Goal: Task Accomplishment & Management: Use online tool/utility

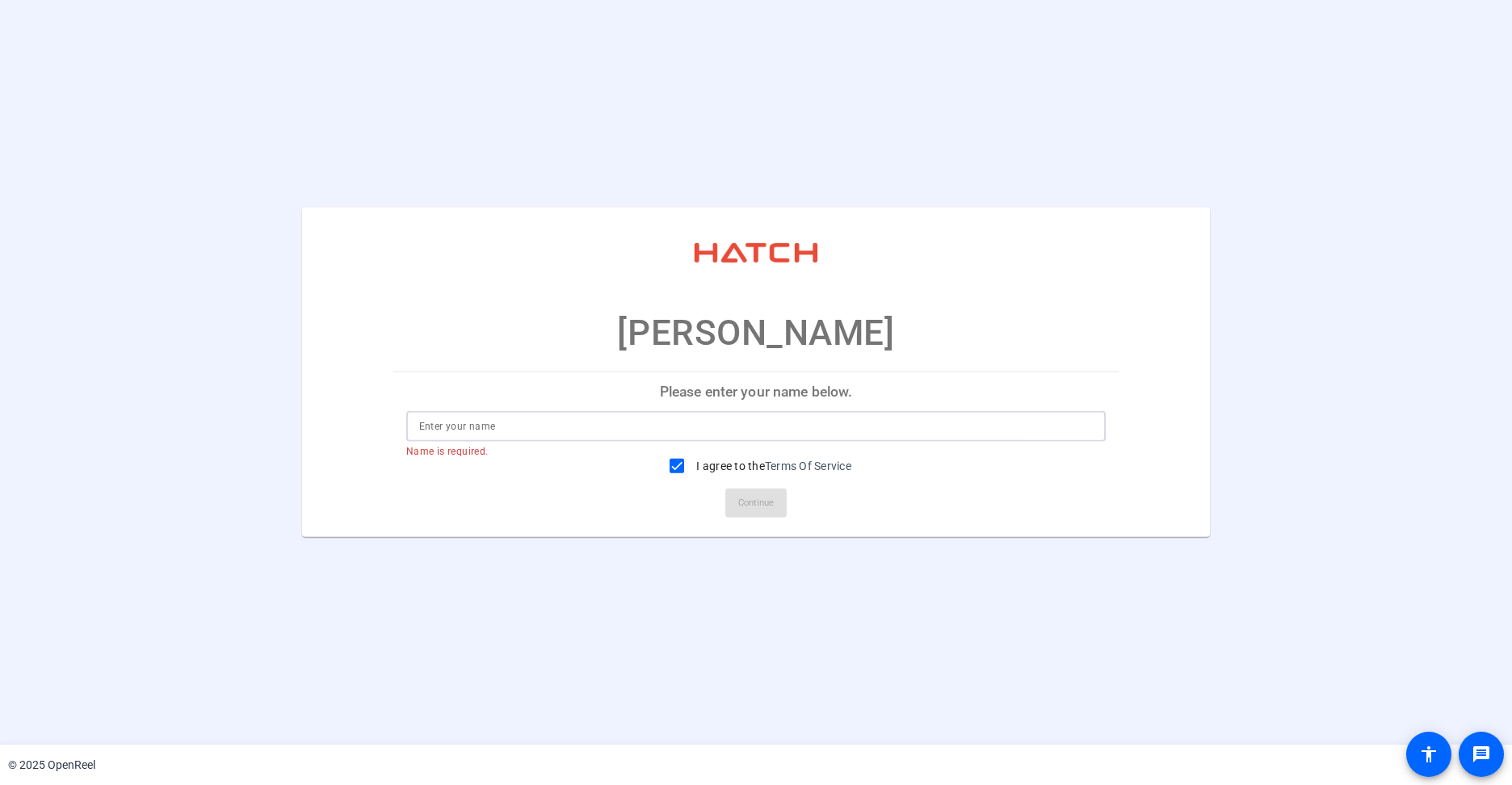
click at [575, 423] on input at bounding box center [756, 426] width 674 height 19
type input "[PERSON_NAME]"
click at [767, 503] on span "Continue" at bounding box center [756, 504] width 35 height 25
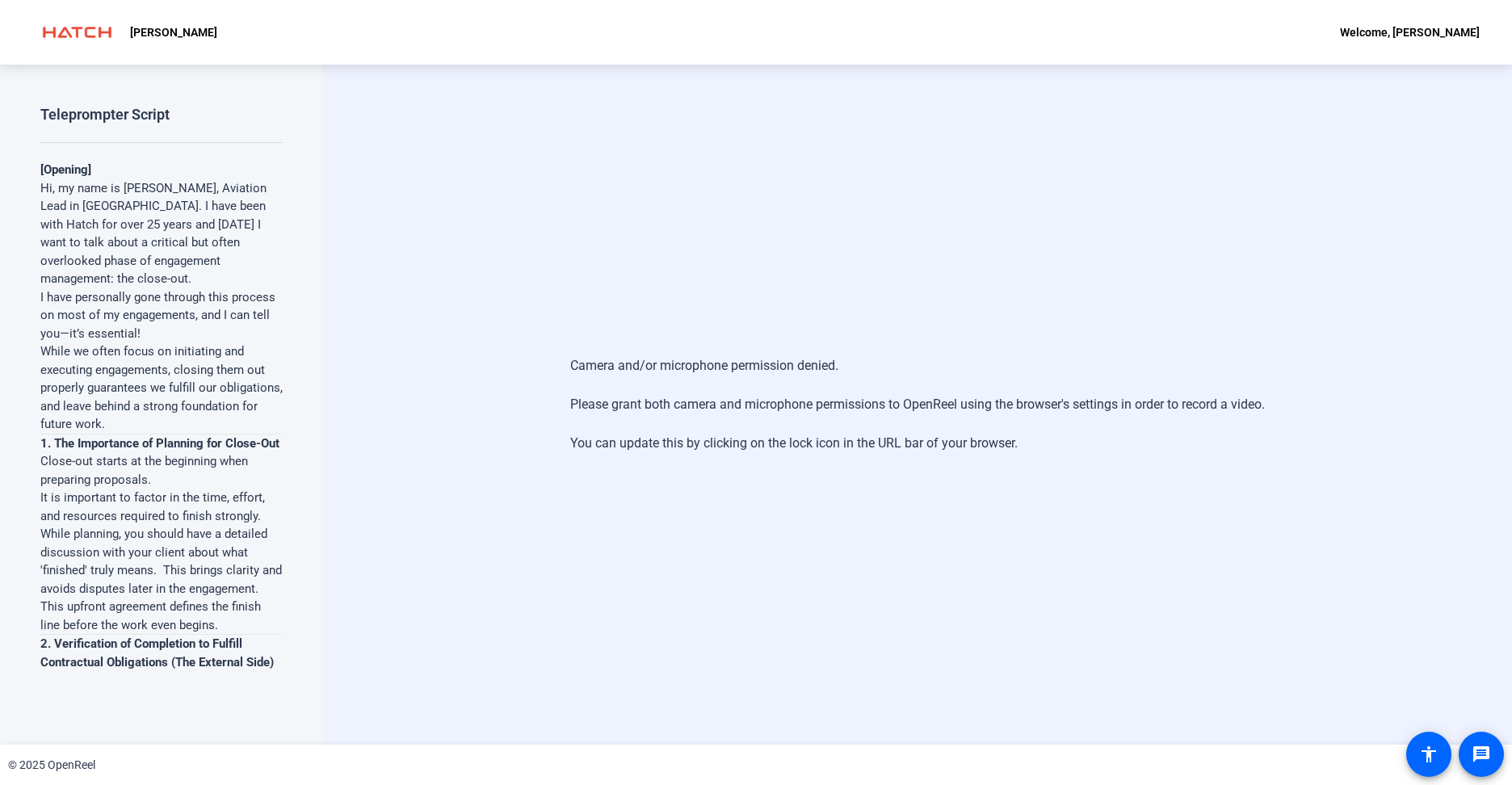
click at [814, 402] on div "Camera and/or microphone permission denied. Please grant both camera and microp…" at bounding box center [918, 404] width 694 height 129
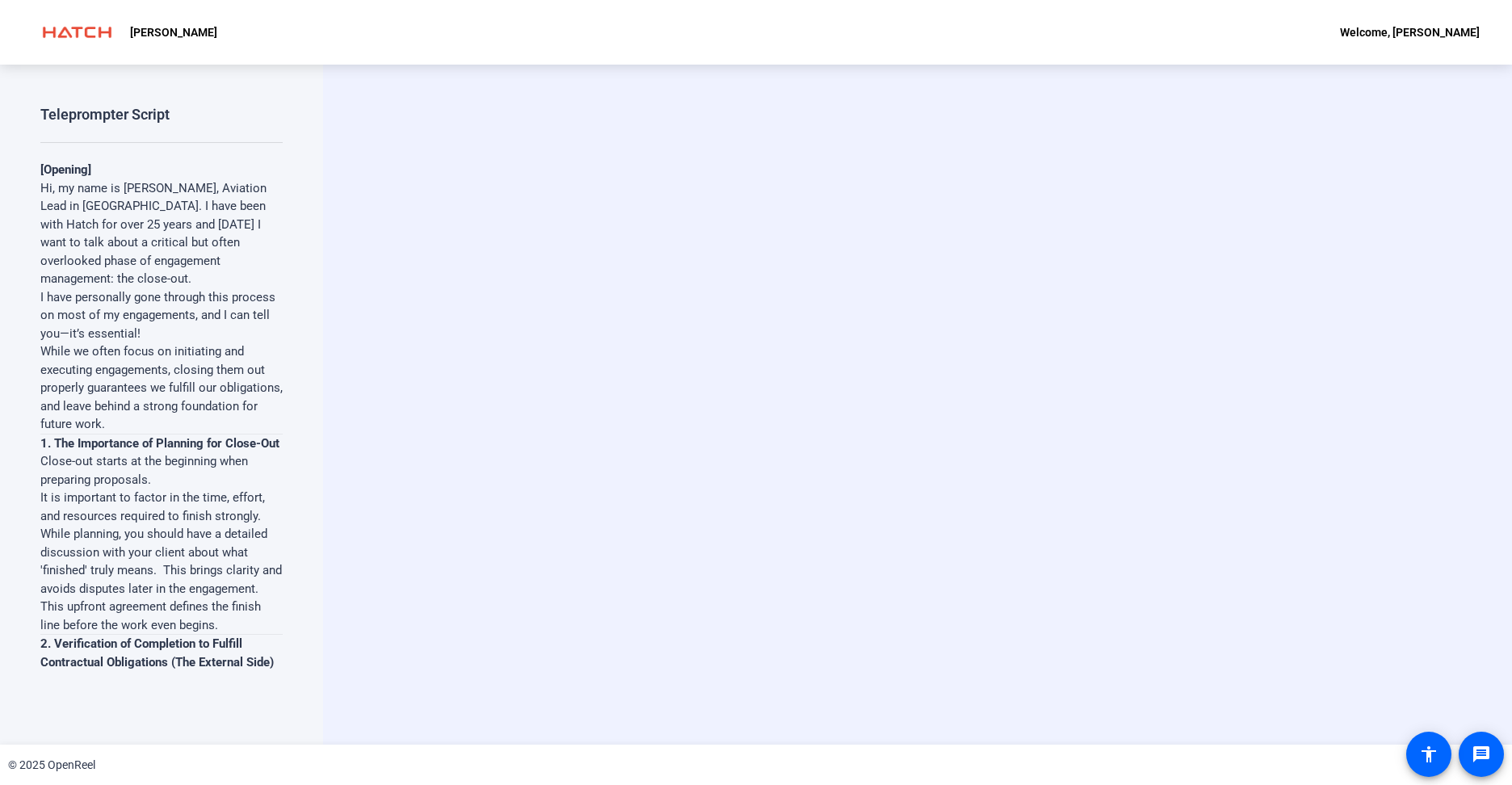
click at [1063, 455] on div "Start Recording person Hide Overlay flip Flip Camera article Teleprompter Camera" at bounding box center [916, 404] width 1010 height 136
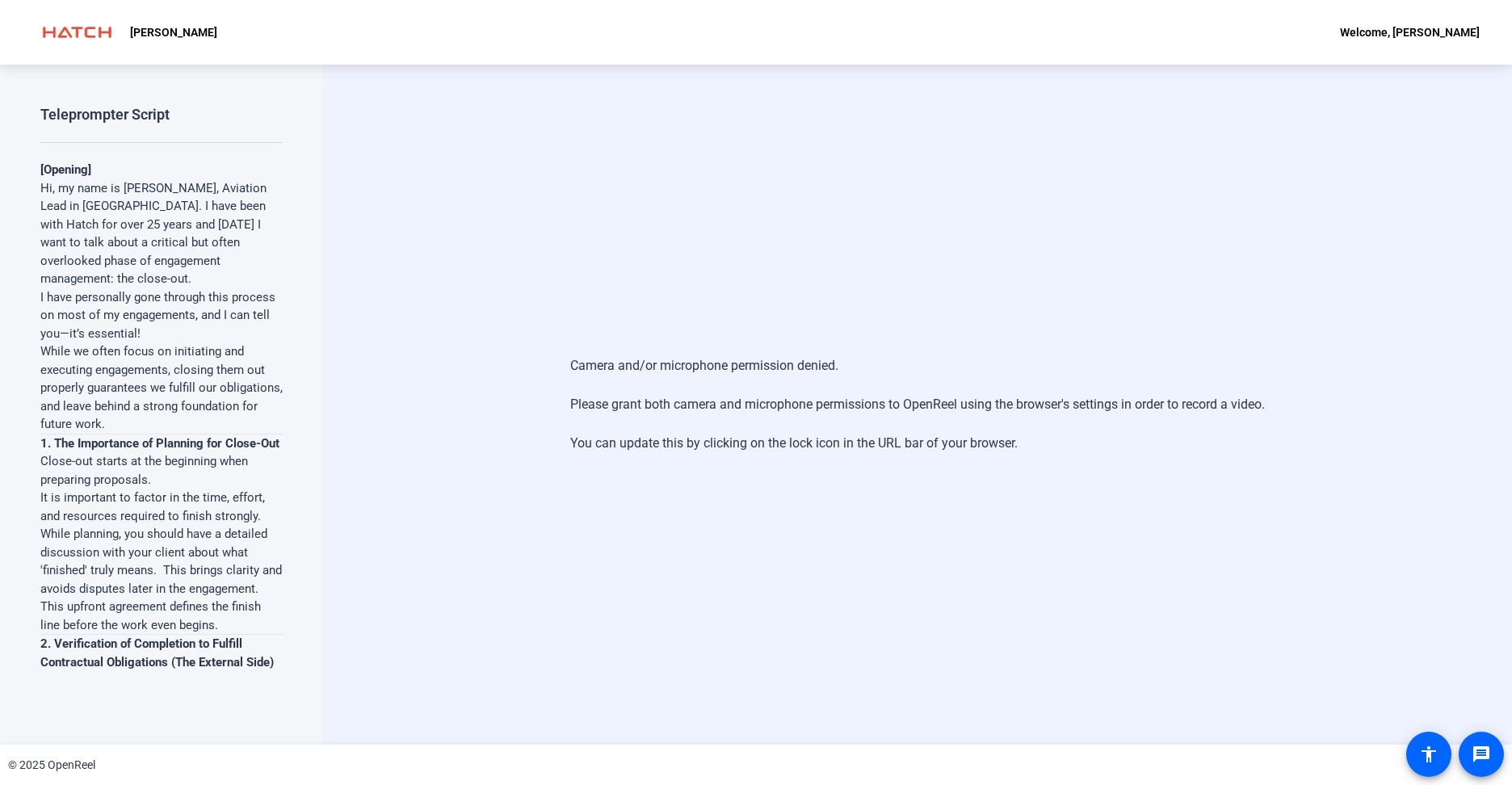
click at [770, 362] on div "Camera and/or microphone permission denied. Please grant both camera and microp…" at bounding box center [918, 404] width 694 height 129
click at [718, 243] on div "Camera and/or microphone permission denied. Please grant both camera and microp…" at bounding box center [917, 403] width 1189 height 680
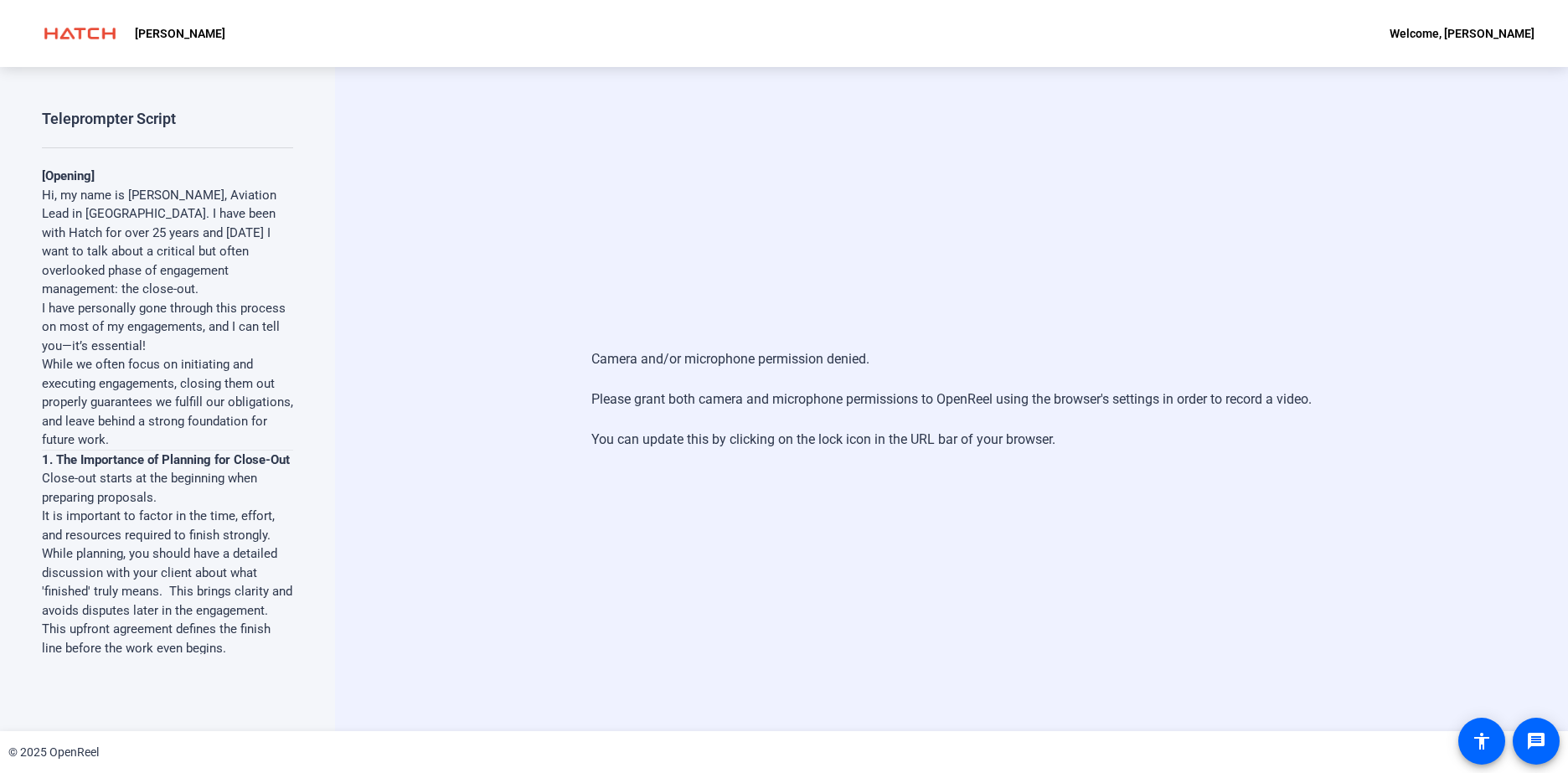
drag, startPoint x: 474, startPoint y: 365, endPoint x: 315, endPoint y: 161, distance: 258.6
click at [474, 364] on div "Camera and/or microphone permission denied. Please grant both camera and microp…" at bounding box center [950, 399] width 1047 height 134
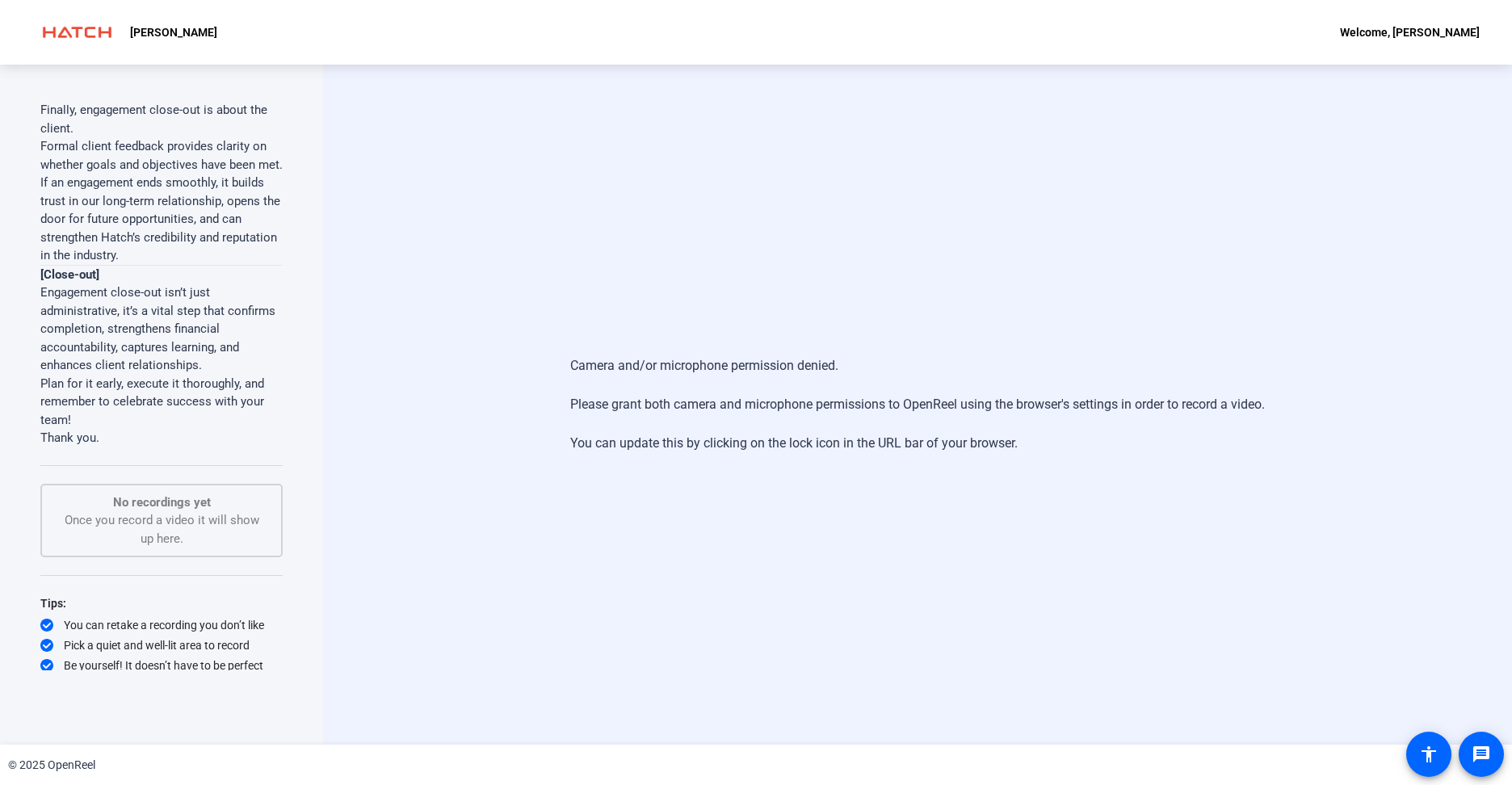
scroll to position [1449, 0]
click at [191, 534] on div "No recordings yet Once you record a video it will show up here." at bounding box center [161, 518] width 207 height 55
click at [193, 511] on div "No recordings yet Once you record a video it will show up here." at bounding box center [161, 517] width 207 height 55
click at [1459, 32] on div "Welcome, [PERSON_NAME]" at bounding box center [1409, 33] width 140 height 19
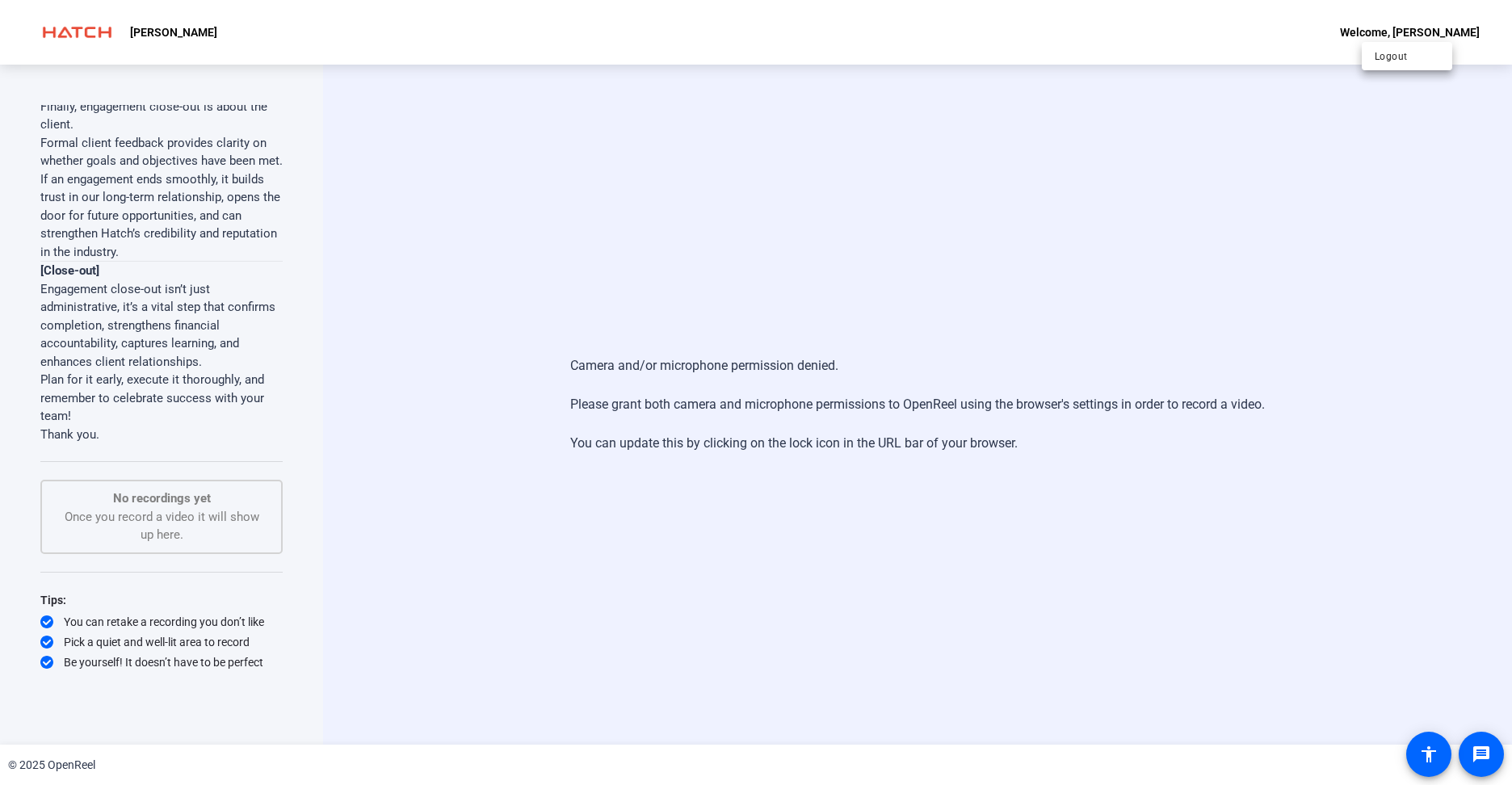
click at [466, 179] on div at bounding box center [756, 392] width 1512 height 785
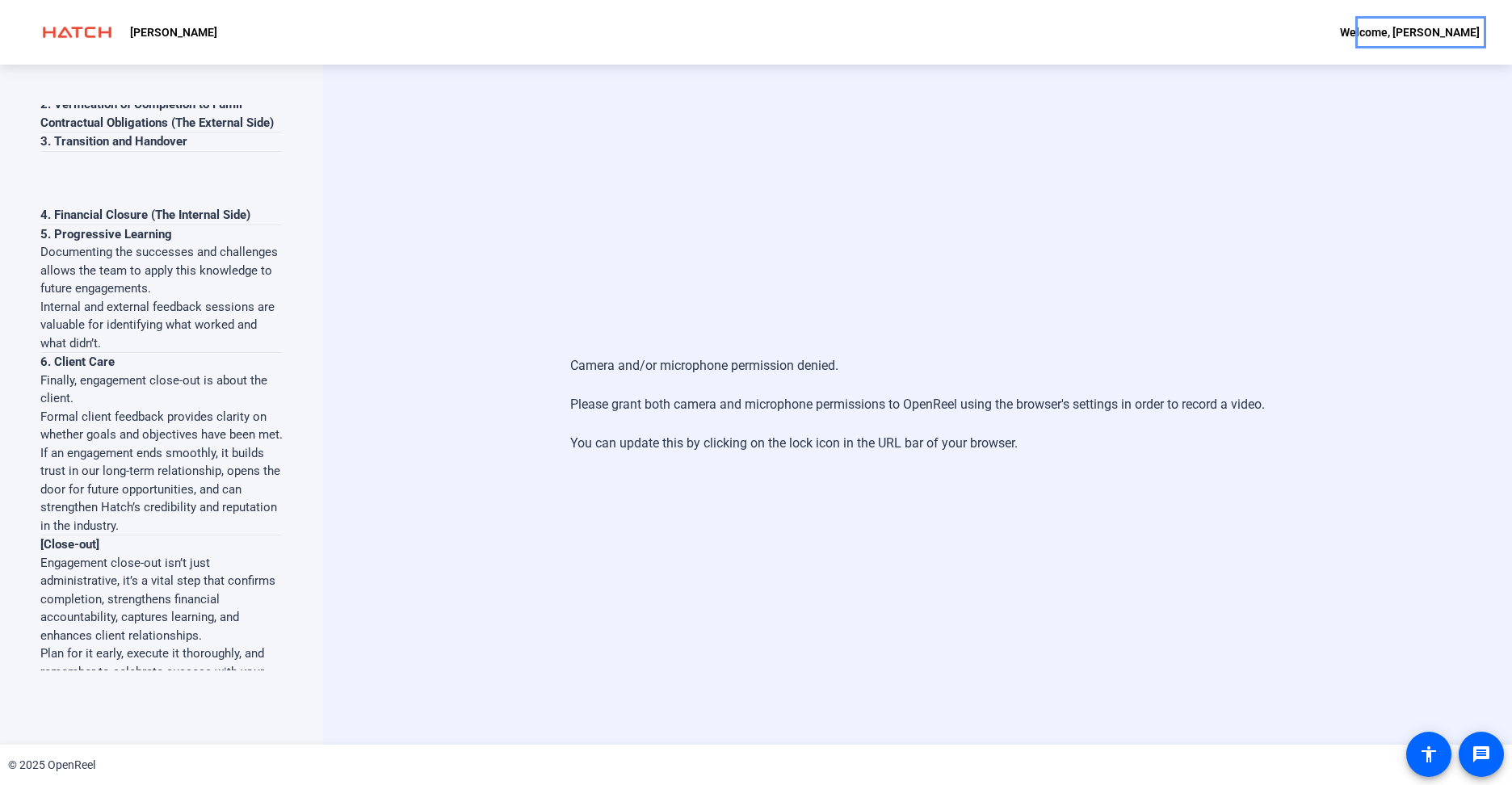
scroll to position [0, 0]
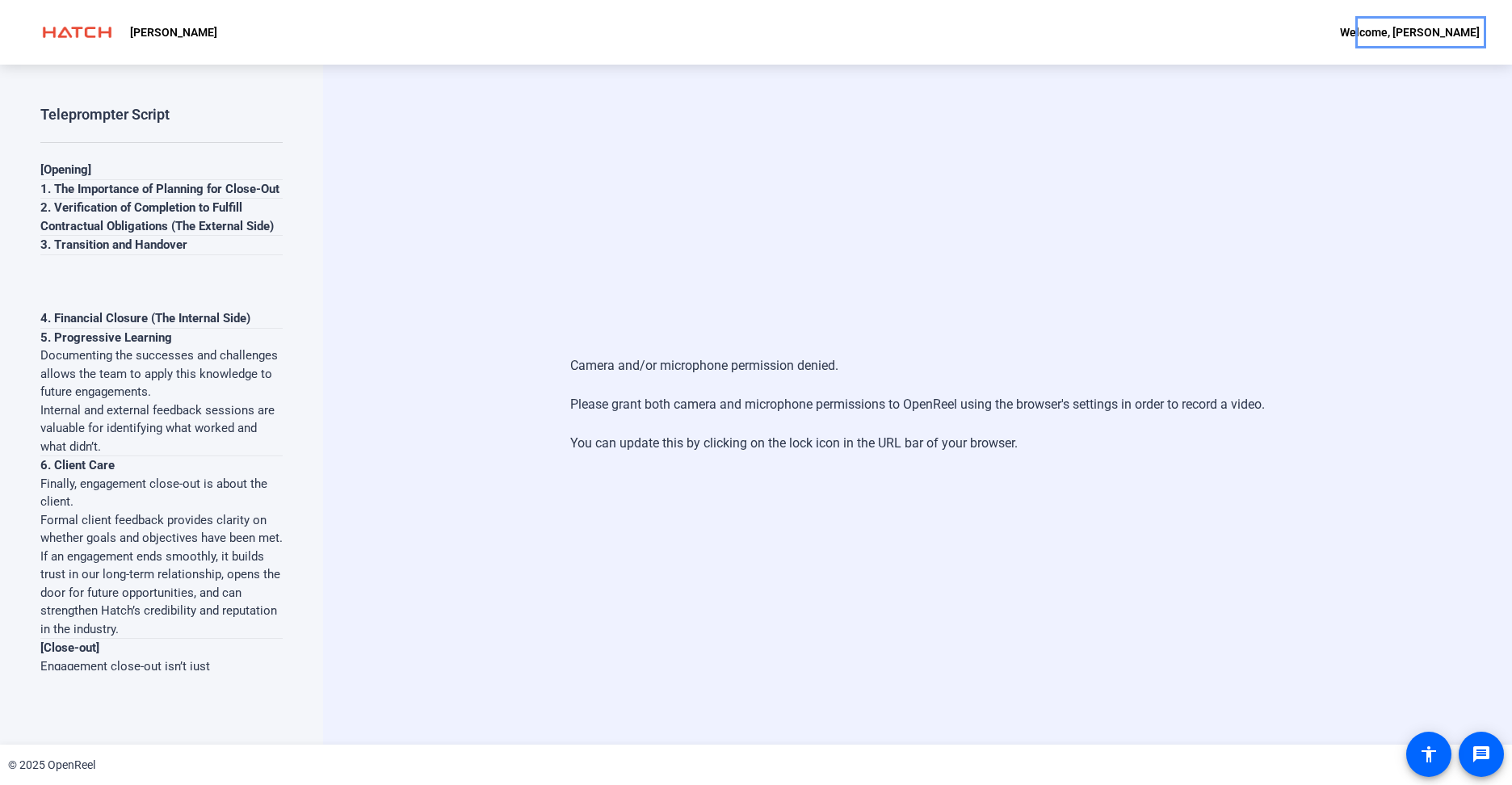
click at [105, 161] on p "[Opening]" at bounding box center [162, 170] width 243 height 18
click at [496, 142] on div "Camera and/or microphone permission denied. Please grant both camera and microp…" at bounding box center [917, 403] width 1189 height 680
drag, startPoint x: 675, startPoint y: 0, endPoint x: 1188, endPoint y: 163, distance: 538.3
click at [1188, 163] on div "Camera and/or microphone permission denied. Please grant both camera and microp…" at bounding box center [917, 403] width 1189 height 680
drag, startPoint x: 1386, startPoint y: 7, endPoint x: 1018, endPoint y: 207, distance: 418.8
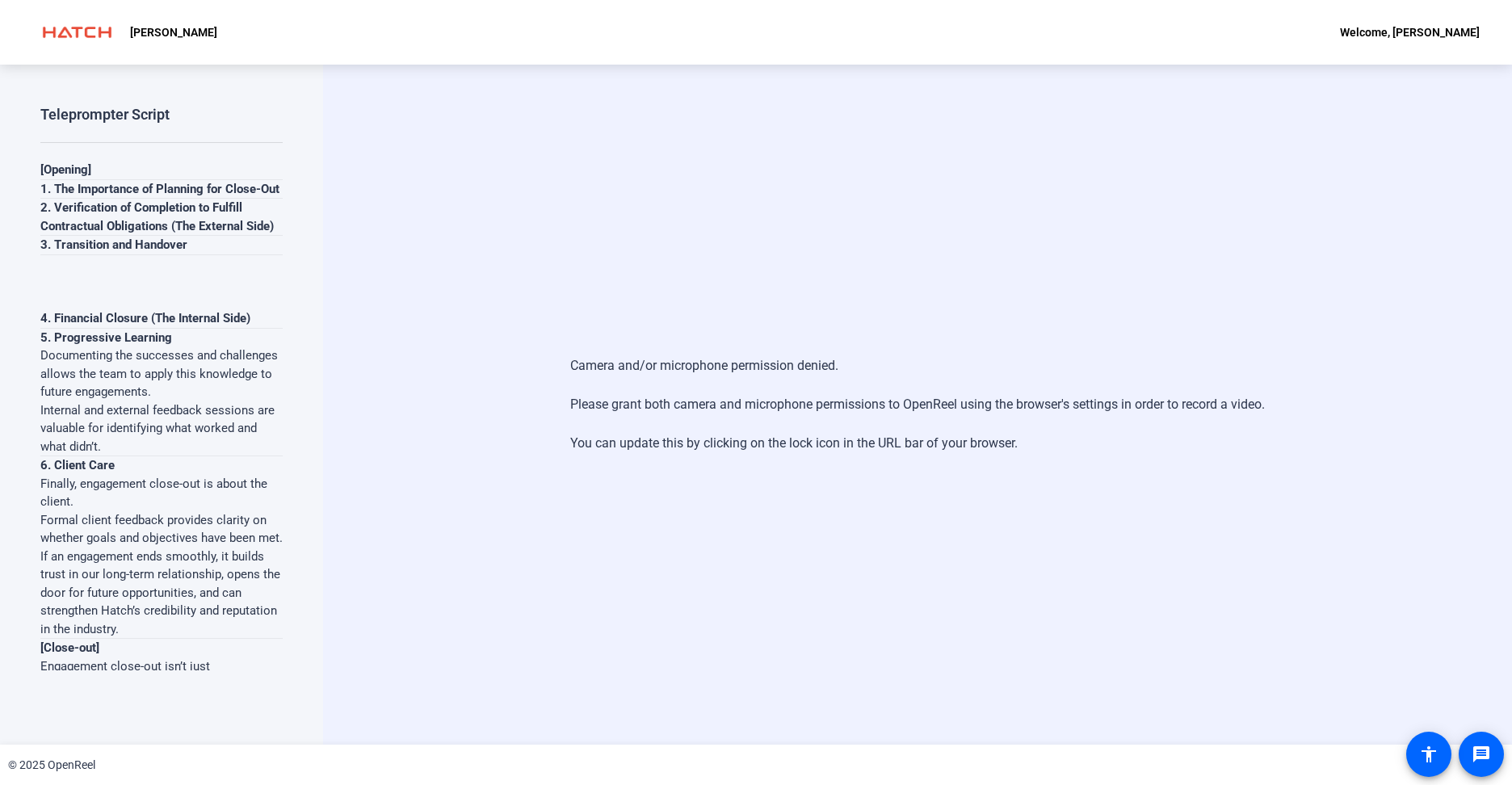
click at [1018, 207] on div "Camera and/or microphone permission denied. Please grant both camera and microp…" at bounding box center [917, 403] width 1189 height 680
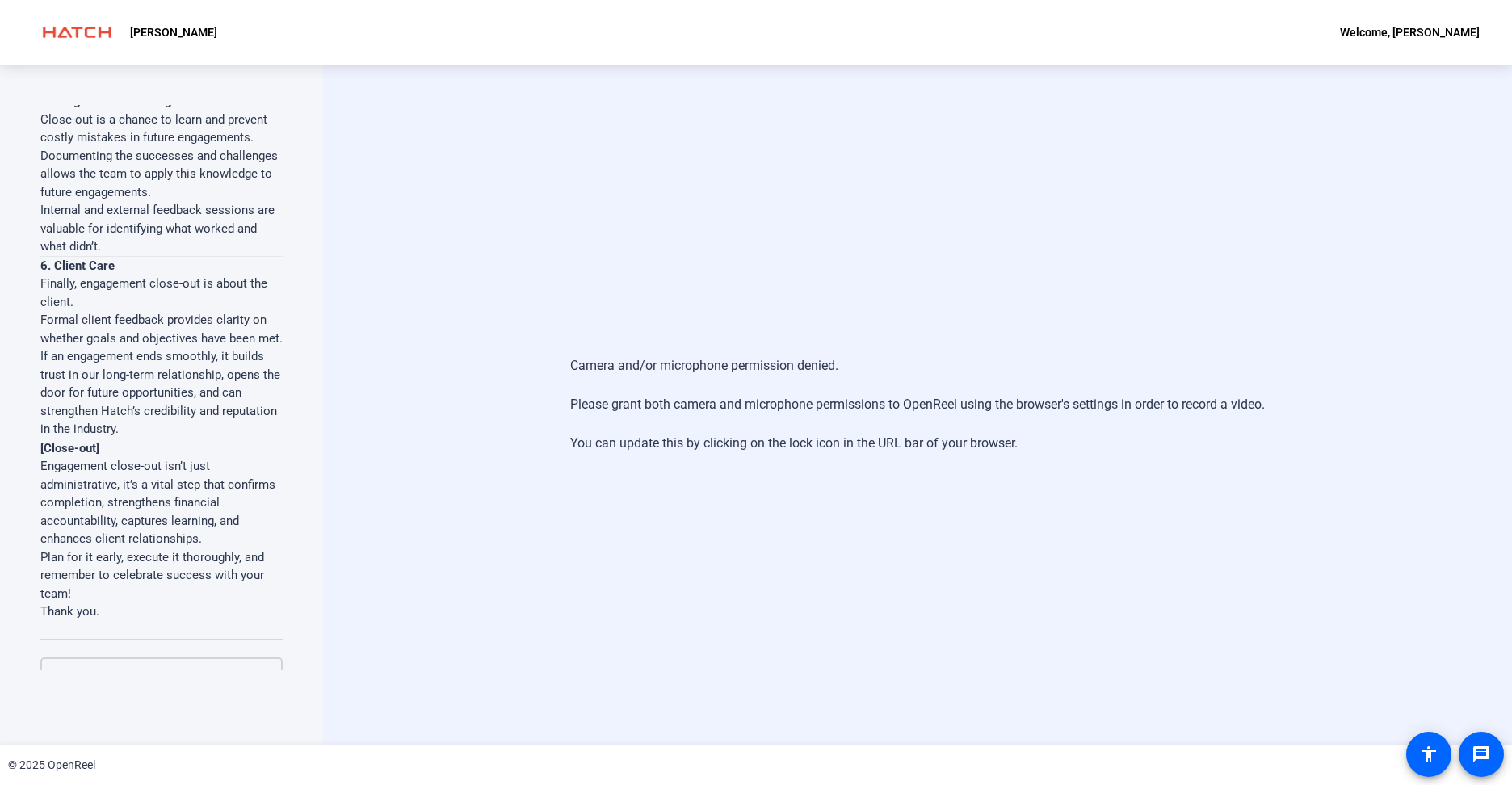
scroll to position [1449, 0]
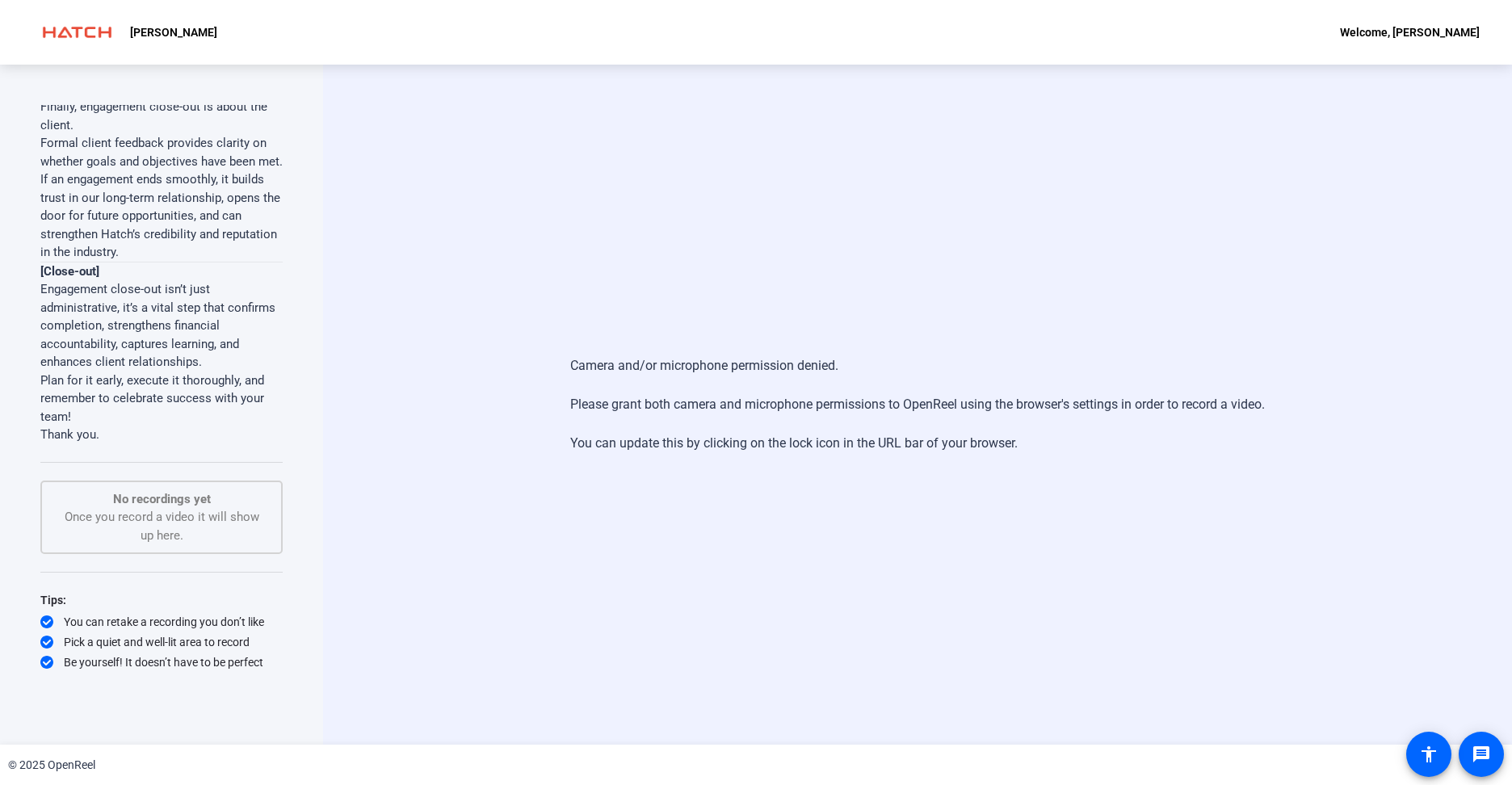
click at [207, 514] on div "No recordings yet Once you record a video it will show up here." at bounding box center [161, 518] width 207 height 55
drag, startPoint x: 208, startPoint y: 511, endPoint x: 426, endPoint y: 654, distance: 260.7
click at [426, 654] on div "Camera and/or microphone permission denied. Please grant both camera and microp…" at bounding box center [917, 403] width 1189 height 680
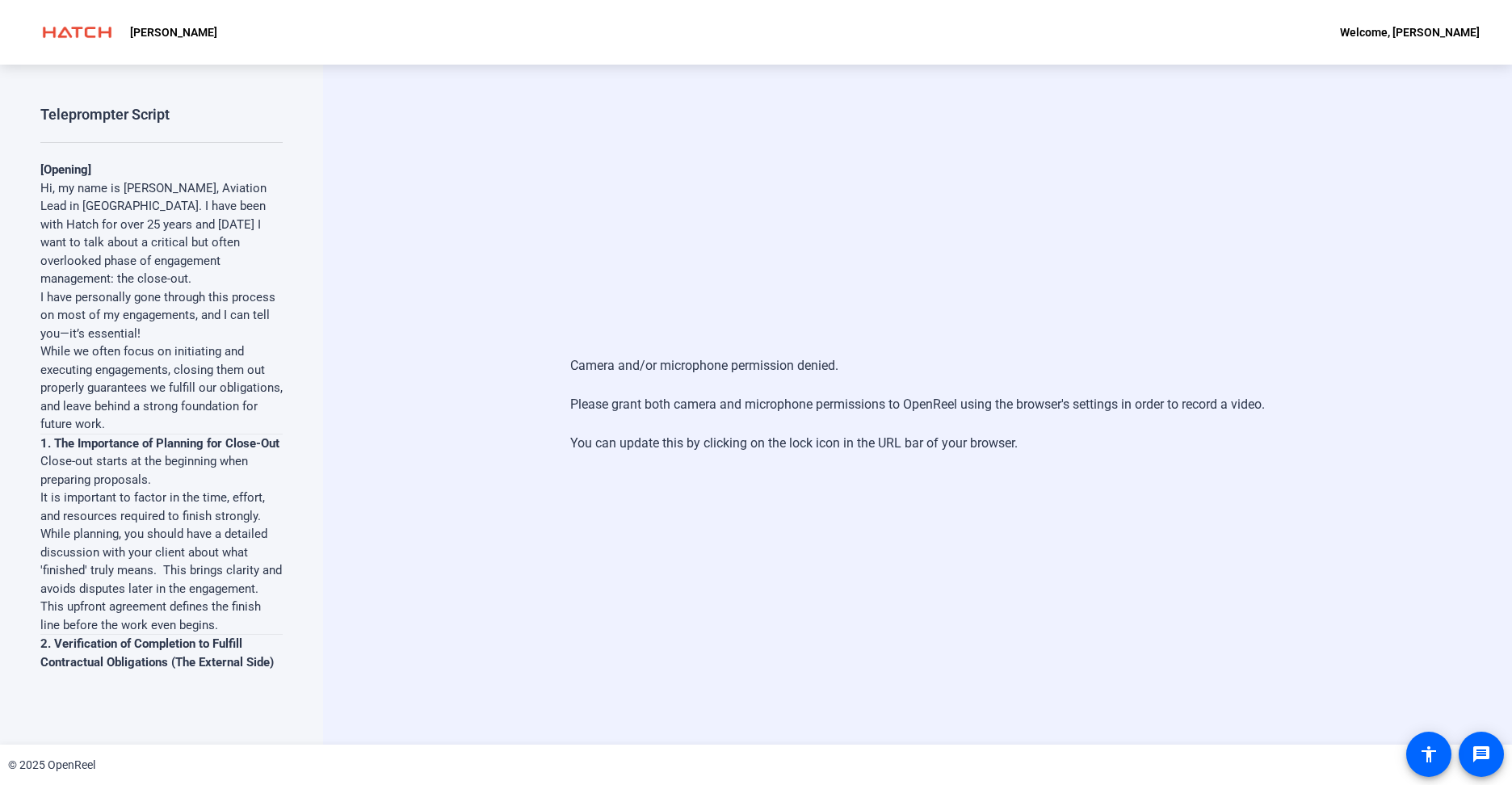
click at [460, 247] on div "Camera and/or microphone permission denied. Please grant both camera and microp…" at bounding box center [917, 403] width 1189 height 680
drag, startPoint x: 637, startPoint y: 179, endPoint x: 662, endPoint y: 155, distance: 34.7
click at [637, 179] on div "Camera and/or microphone permission denied. Please grant both camera and microp…" at bounding box center [917, 403] width 1189 height 680
